Goal: Task Accomplishment & Management: Complete application form

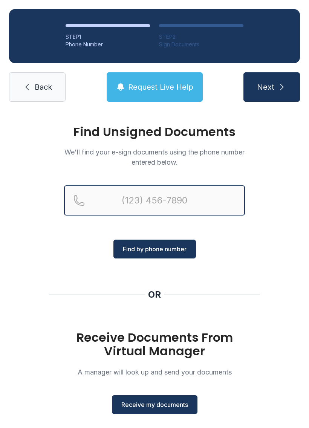
click at [145, 199] on input "Reservation phone number" at bounding box center [154, 201] width 181 height 30
type input "[PHONE_NUMBER]"
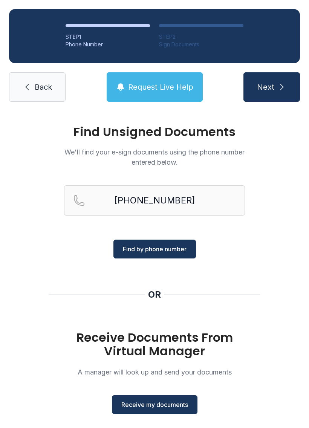
click at [280, 84] on icon "submit" at bounding box center [281, 87] width 9 height 9
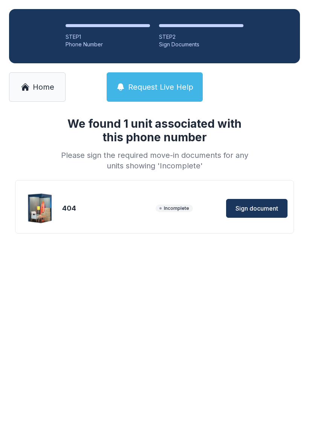
click at [255, 211] on span "Sign document" at bounding box center [257, 208] width 43 height 9
click at [39, 80] on link "Home" at bounding box center [37, 86] width 57 height 29
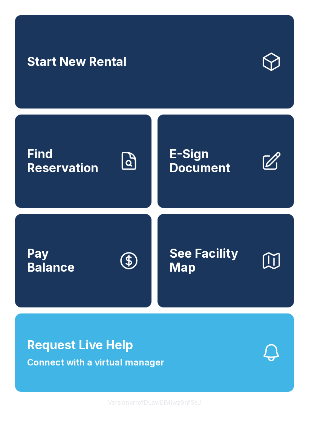
click at [199, 175] on span "E-Sign Document" at bounding box center [212, 161] width 85 height 28
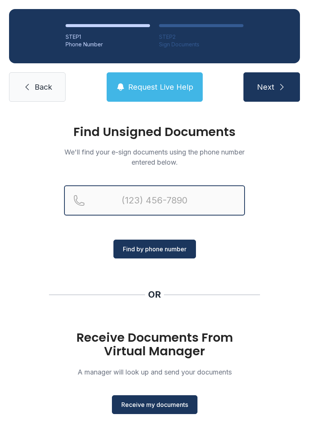
click at [163, 192] on input "Reservation phone number" at bounding box center [154, 201] width 181 height 30
type input "[PHONE_NUMBER]"
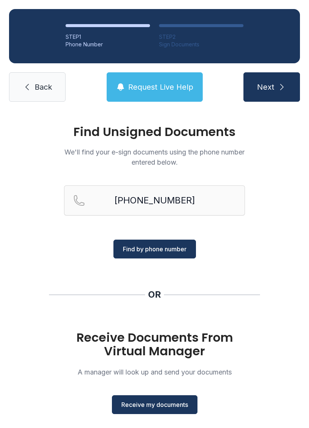
click at [150, 247] on span "Find by phone number" at bounding box center [155, 249] width 64 height 9
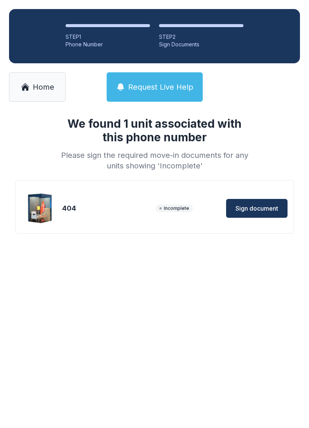
click at [263, 217] on button "Sign document" at bounding box center [256, 208] width 61 height 19
click at [122, 209] on div "404" at bounding box center [107, 208] width 90 height 11
click at [171, 209] on span "Incomplete" at bounding box center [174, 209] width 37 height 8
click at [172, 208] on span "Incomplete" at bounding box center [174, 209] width 37 height 8
click at [171, 208] on span "Incomplete" at bounding box center [174, 209] width 37 height 8
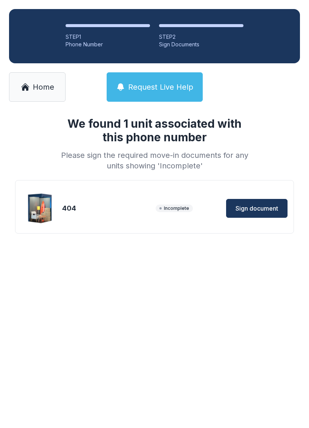
click at [129, 216] on div "404 Incomplete Sign document" at bounding box center [154, 209] width 266 height 38
click at [98, 216] on div "404 Incomplete Sign document" at bounding box center [154, 209] width 266 height 38
click at [248, 210] on span "Sign document" at bounding box center [257, 208] width 43 height 9
